Goal: Check status: Check status

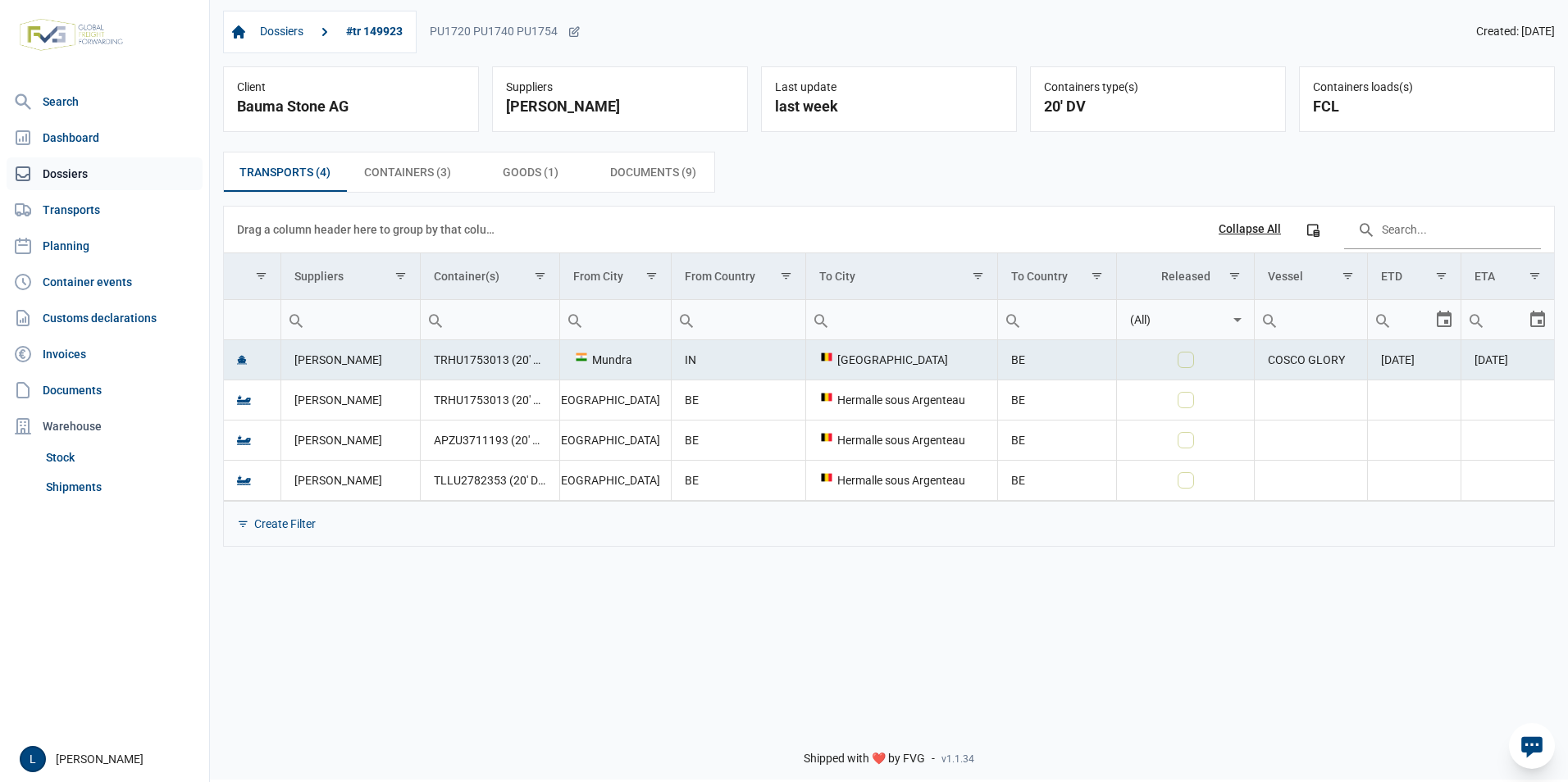
click at [79, 162] on link "Dossiers" at bounding box center [105, 174] width 196 height 33
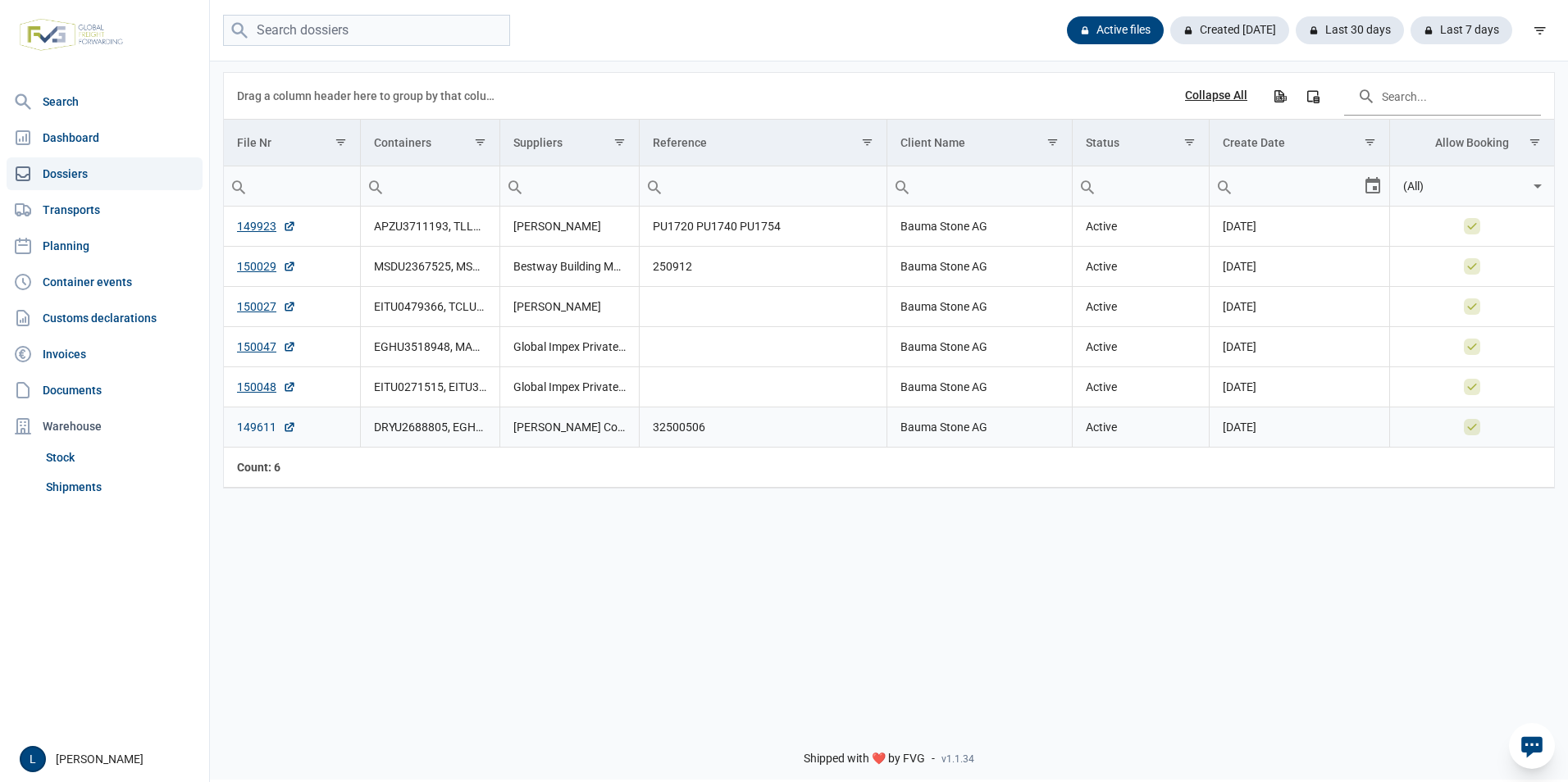
click at [271, 434] on link "149611" at bounding box center [266, 427] width 59 height 16
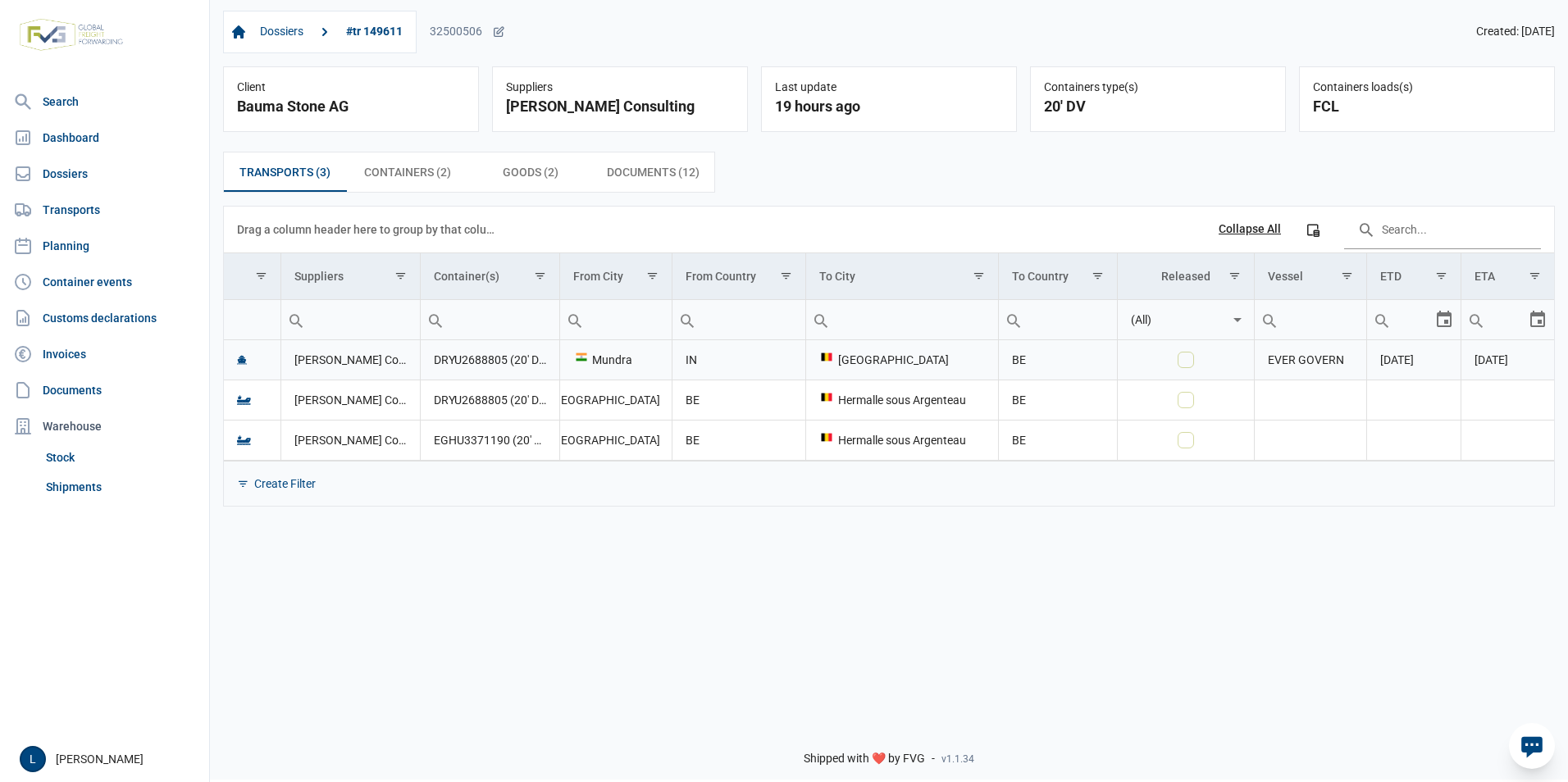
drag, startPoint x: 1534, startPoint y: 360, endPoint x: 1473, endPoint y: 364, distance: 61.1
click at [1473, 364] on td "[DATE]" at bounding box center [1507, 360] width 93 height 40
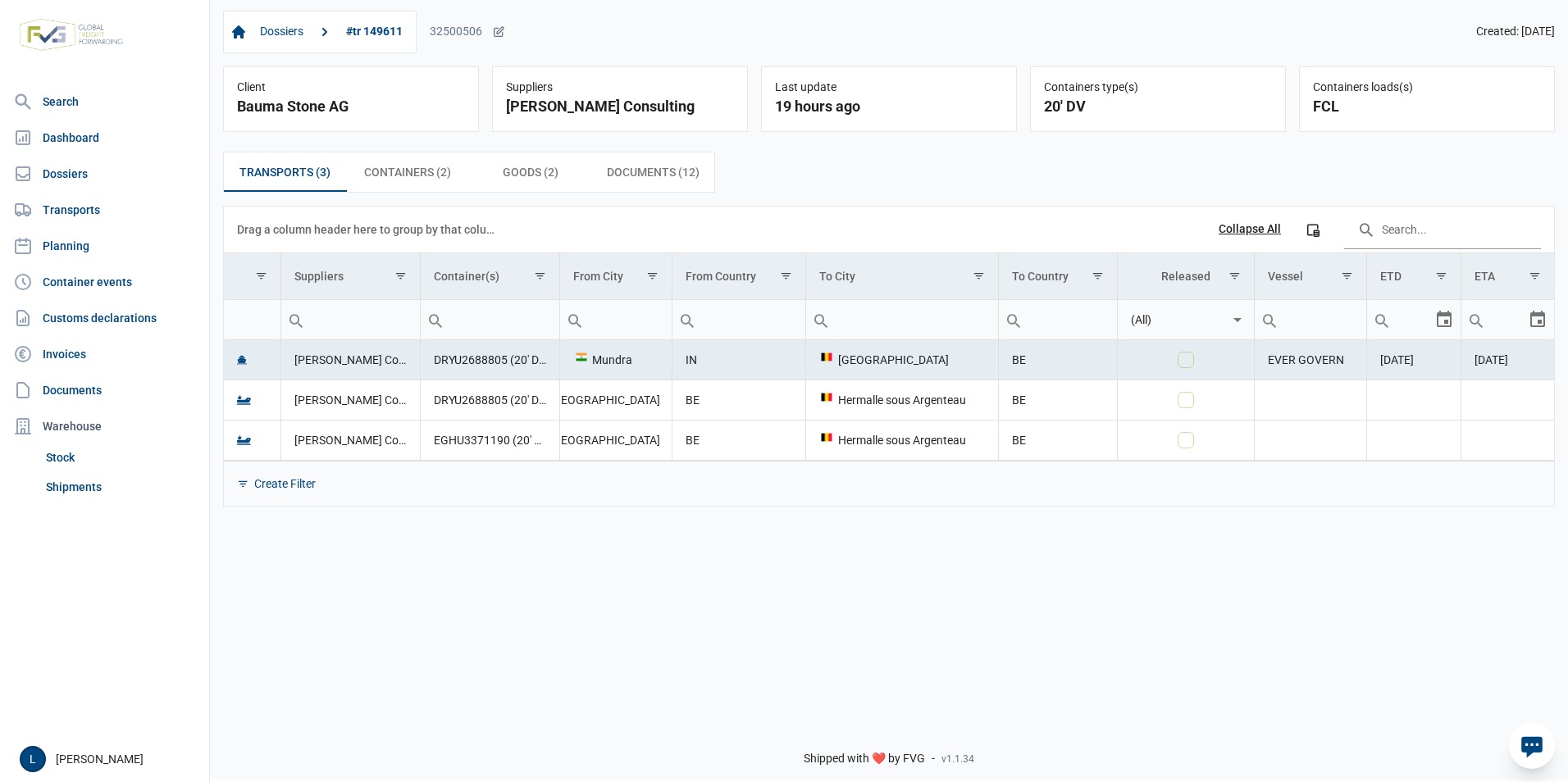
click at [1437, 609] on div "Dossiers #tr 149611 32500506 Created: 10-07-2025 Client Bauma Stone AG Supplier…" at bounding box center [889, 353] width 1358 height 713
click at [1187, 366] on div "Data grid with 3 rows and 11 columns" at bounding box center [1186, 359] width 16 height 16
click at [1078, 218] on div "Drag a column header here to group by that column Collapse All Column Chooser" at bounding box center [889, 229] width 1304 height 46
